Goal: Share content

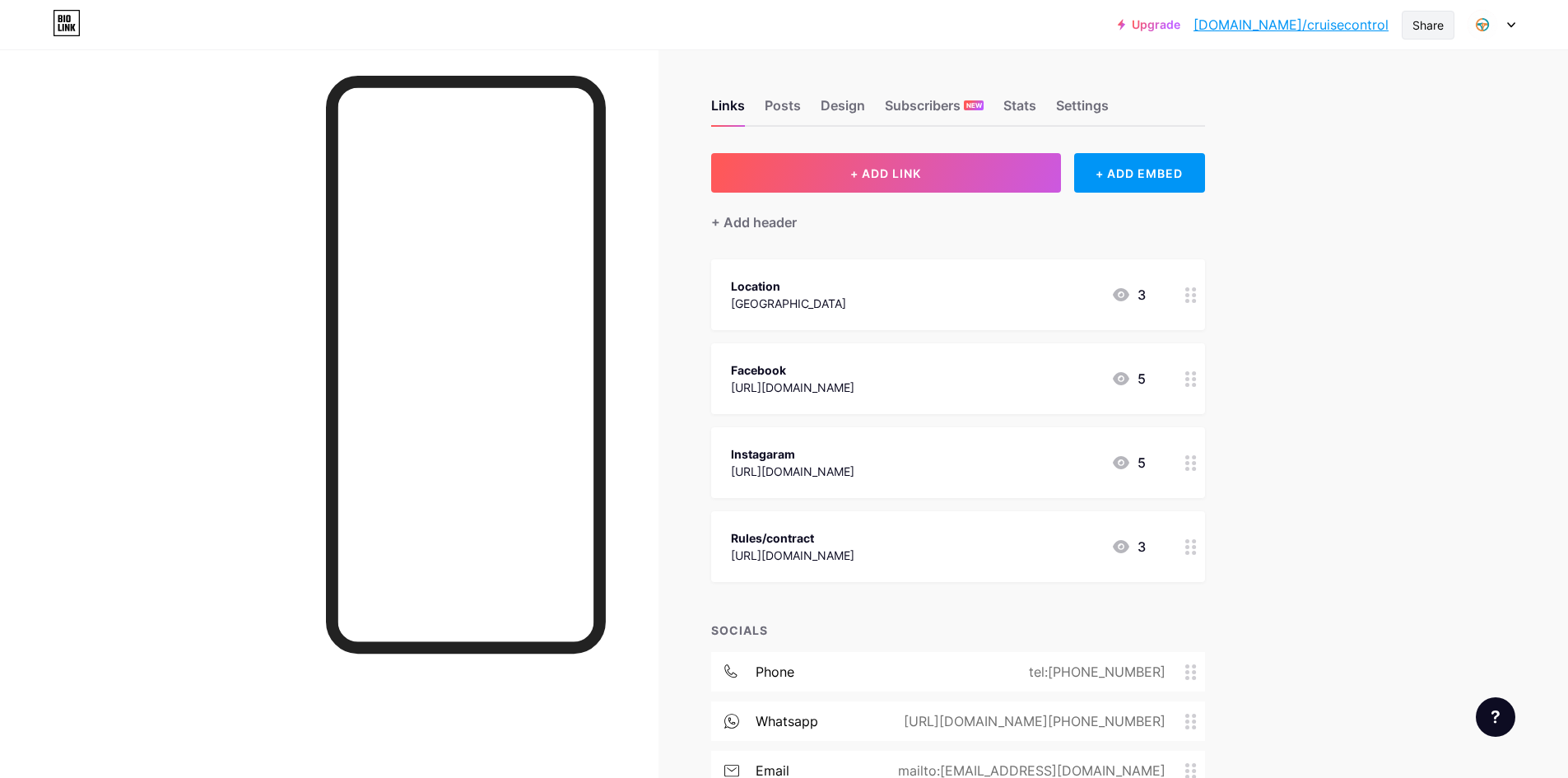
click at [1408, 27] on div "Share" at bounding box center [1428, 24] width 53 height 29
click at [1420, 124] on div "Get my QR code" at bounding box center [1330, 124] width 245 height 39
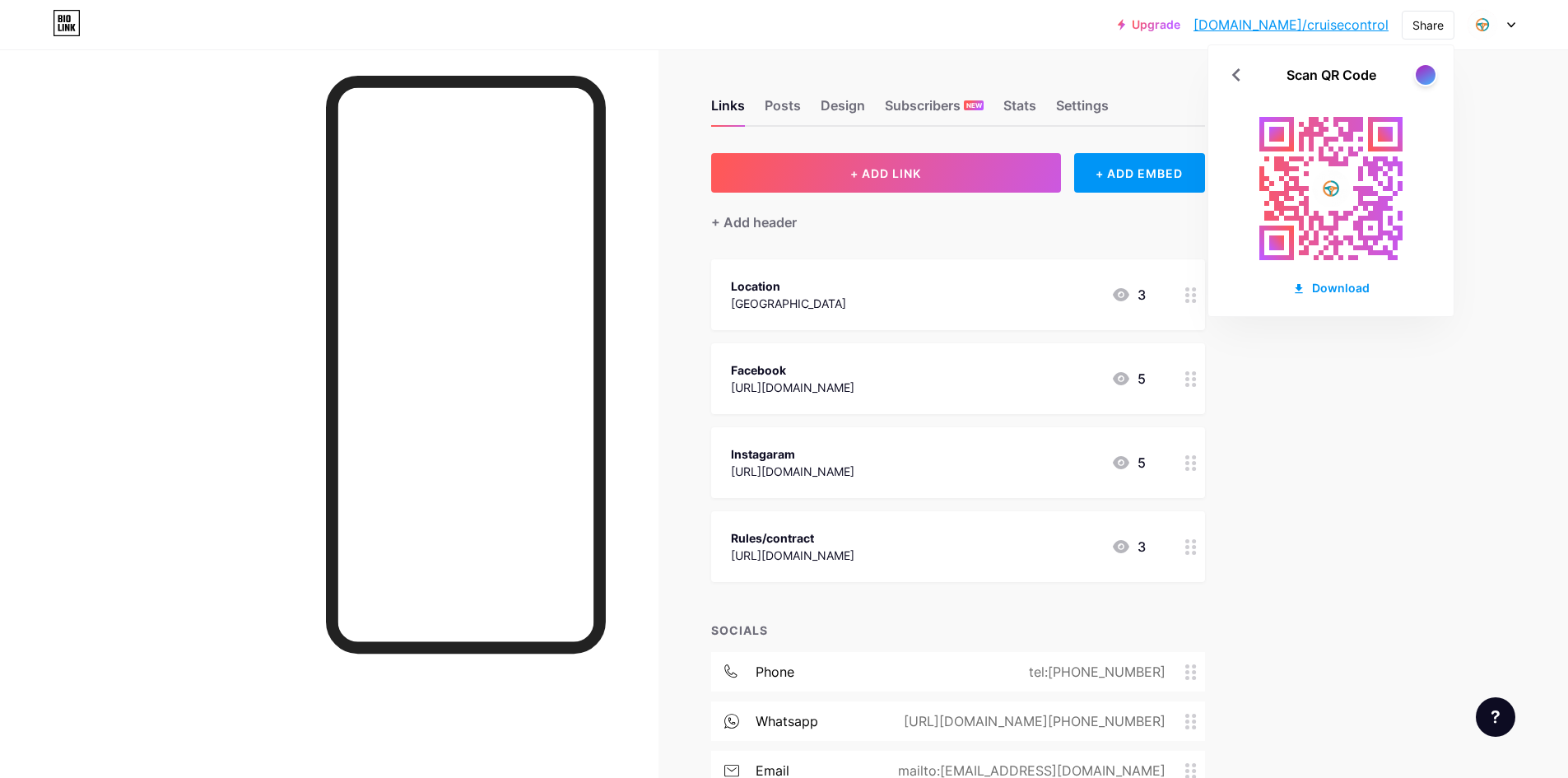
click at [1191, 293] on icon at bounding box center [1191, 295] width 11 height 16
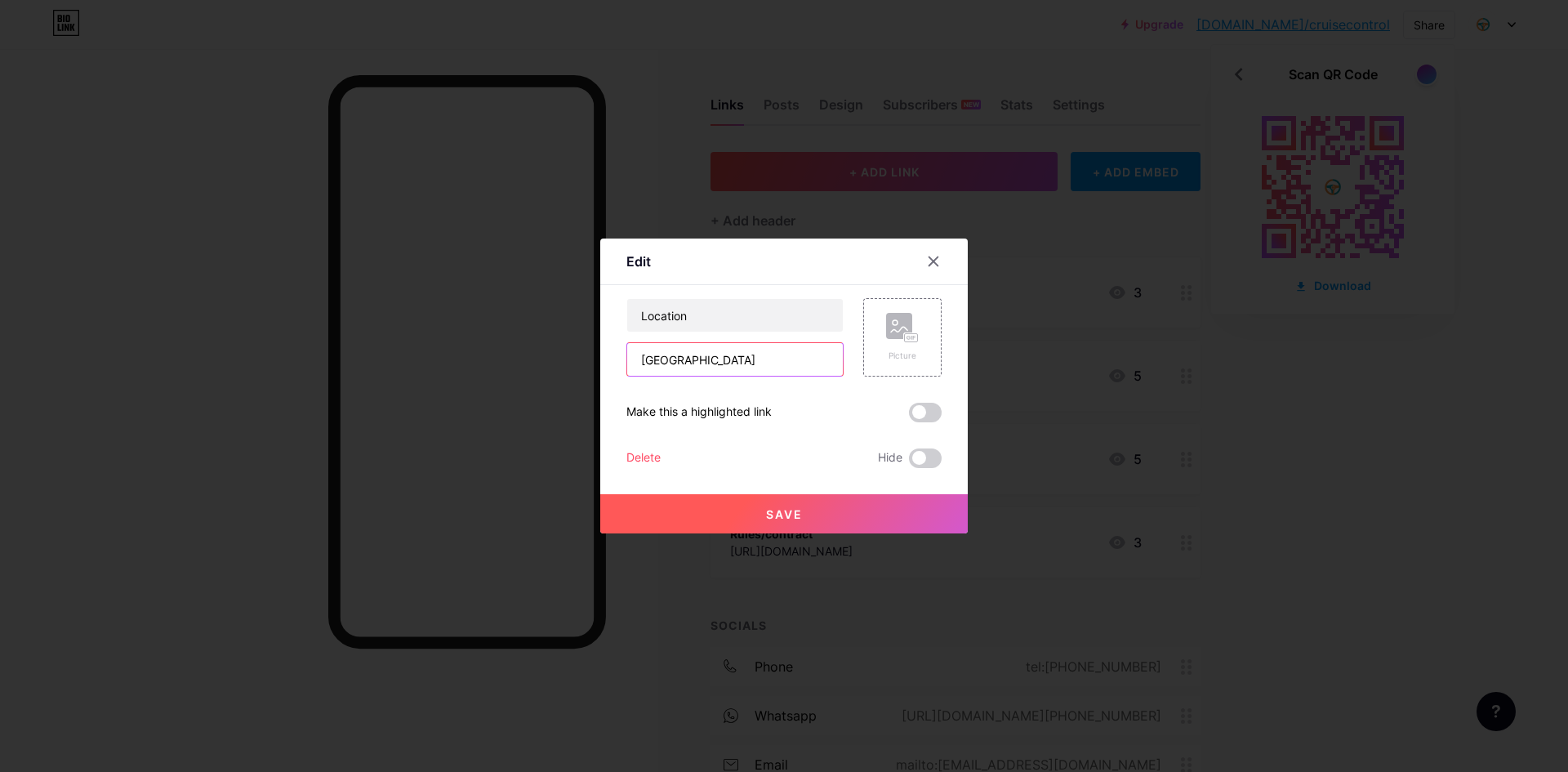
drag, startPoint x: 691, startPoint y: 359, endPoint x: 641, endPoint y: 361, distance: 50.0
click at [641, 361] on input "[GEOGRAPHIC_DATA]" at bounding box center [734, 359] width 215 height 33
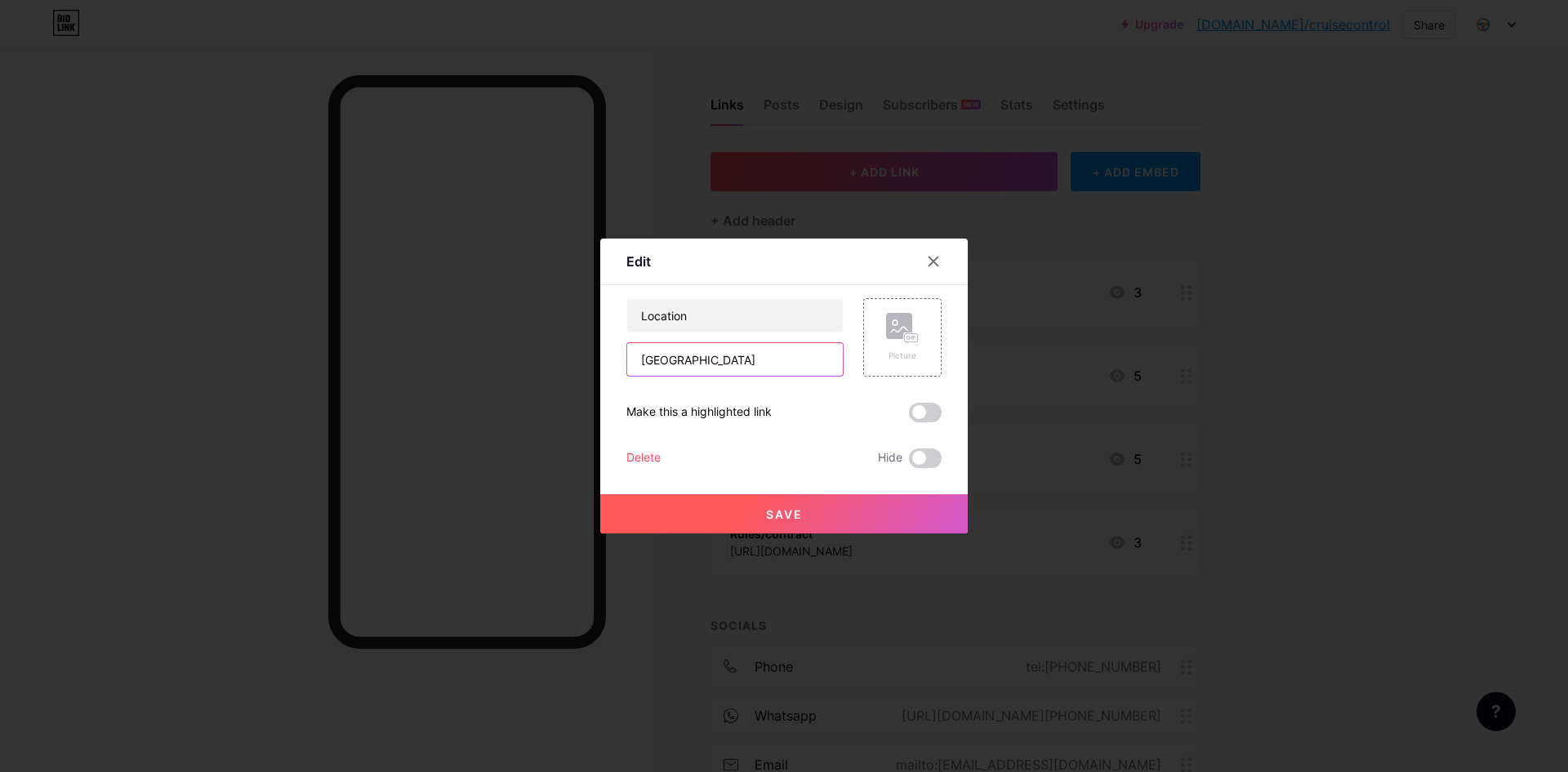
click at [639, 361] on input "[GEOGRAPHIC_DATA]" at bounding box center [734, 359] width 215 height 33
click at [684, 359] on input "[GEOGRAPHIC_DATA]" at bounding box center [734, 359] width 215 height 33
drag, startPoint x: 689, startPoint y: 359, endPoint x: 593, endPoint y: 359, distance: 96.0
click at [600, 359] on div "Edit Content YouTube Play YouTube video without leaving your page. ADD Vimeo Pl…" at bounding box center [784, 386] width 368 height 295
paste input "[URL][DOMAIN_NAME]"
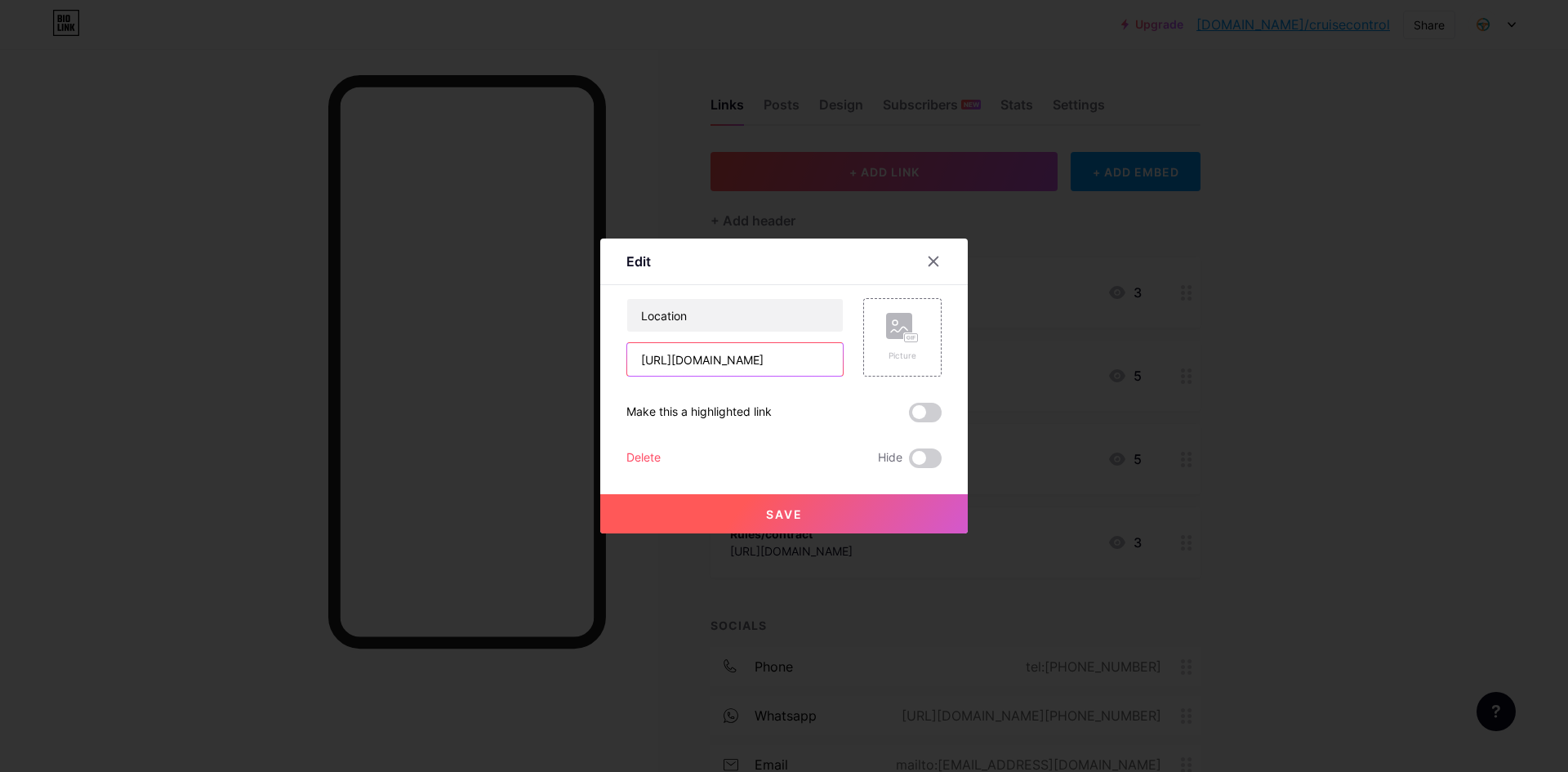
scroll to position [0, 123]
type input "[URL][DOMAIN_NAME]"
click at [792, 508] on span "Save" at bounding box center [784, 513] width 36 height 14
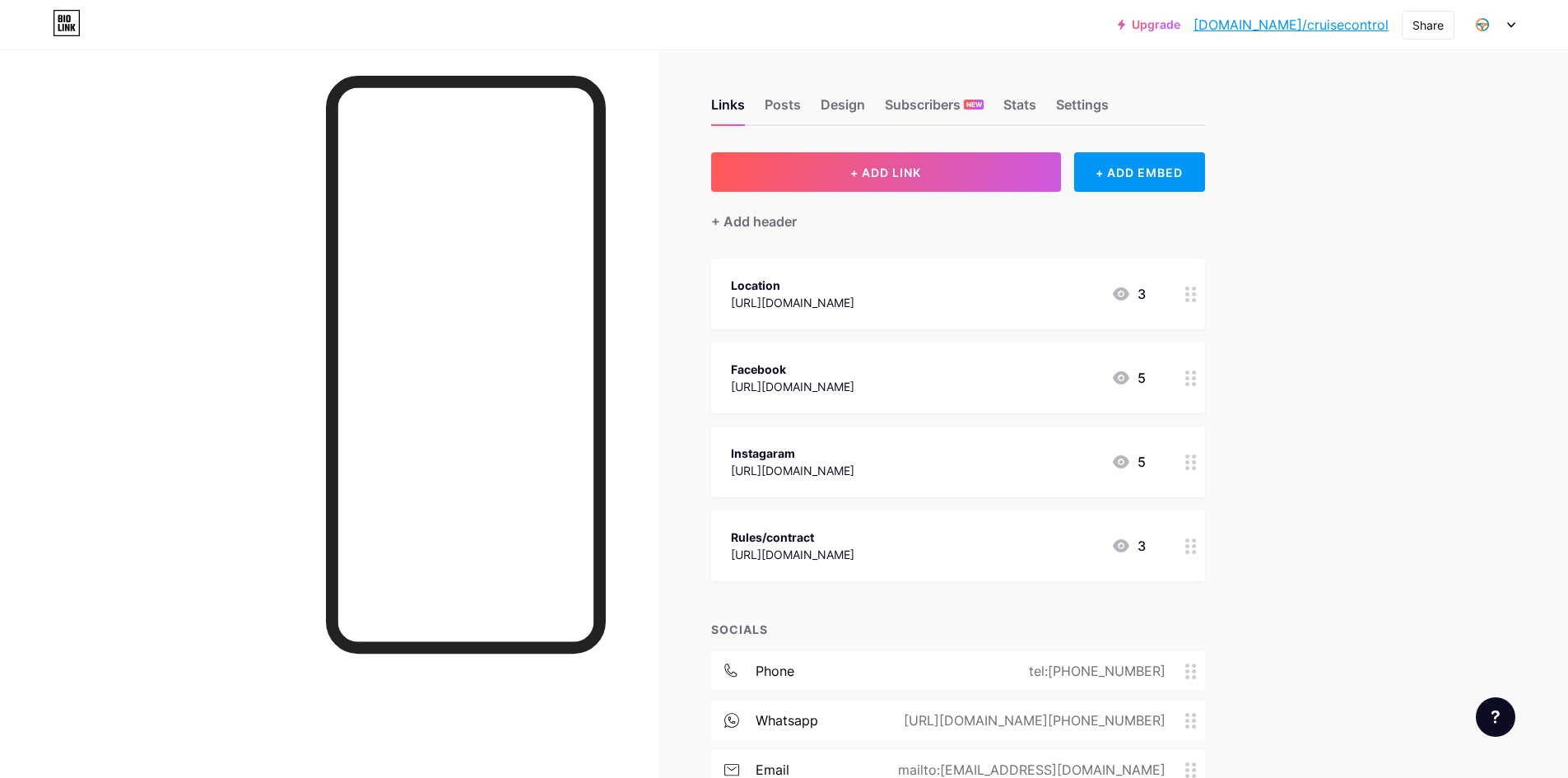
scroll to position [0, 0]
